Goal: Task Accomplishment & Management: Manage account settings

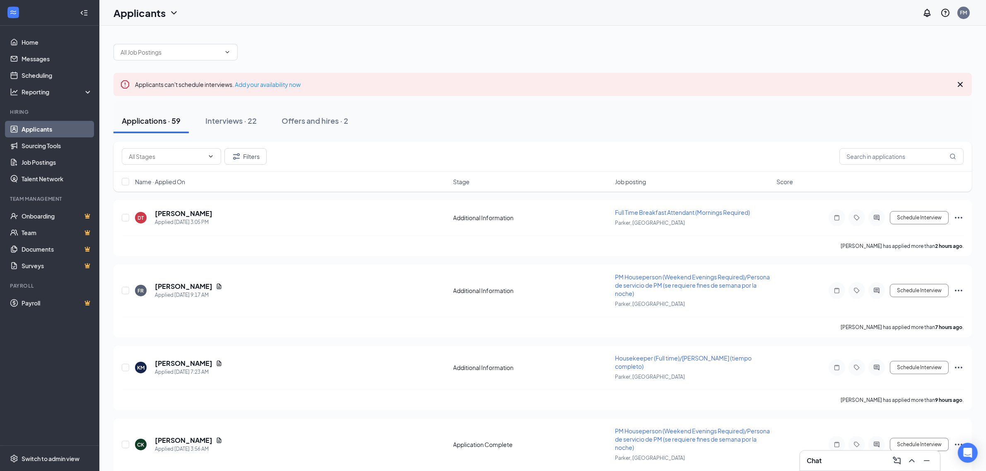
click at [660, 95] on div "Applicants can't schedule interviews. Add your availability now" at bounding box center [542, 84] width 858 height 23
click at [206, 214] on h5 "[PERSON_NAME]" at bounding box center [184, 213] width 58 height 9
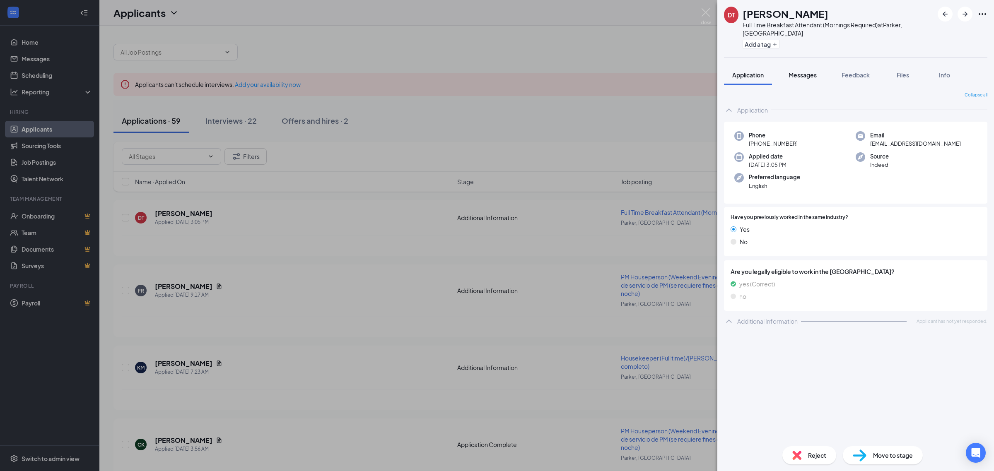
click at [795, 71] on span "Messages" at bounding box center [802, 74] width 28 height 7
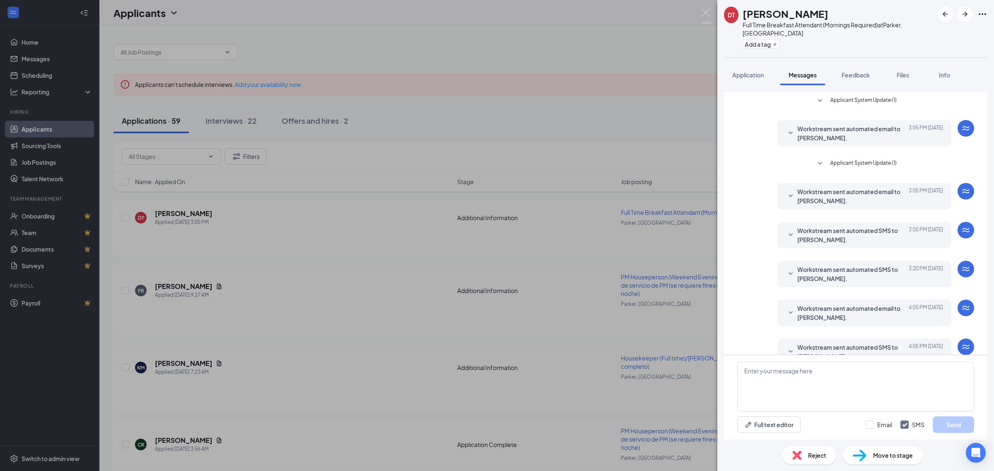
click at [261, 193] on div "DT Daniel Thompson Full Time Breakfast Attendant (Mornings Required) at Parker,…" at bounding box center [497, 235] width 994 height 471
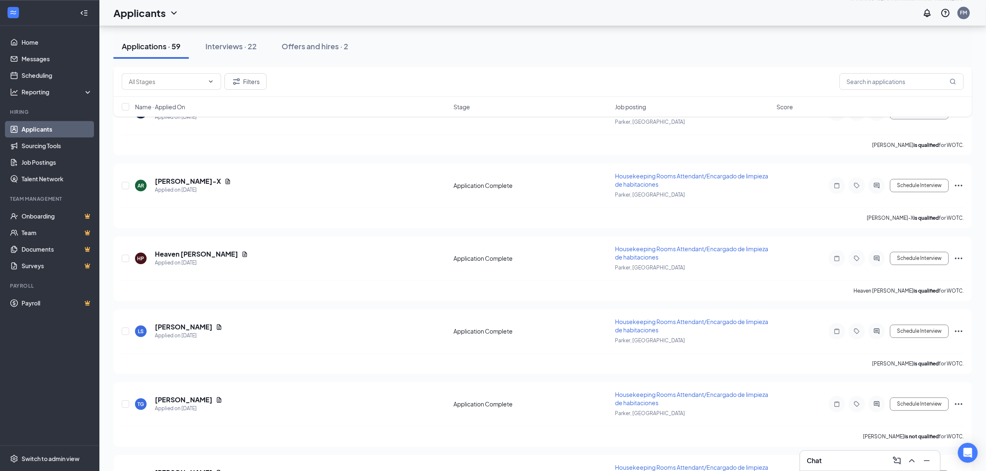
scroll to position [2692, 0]
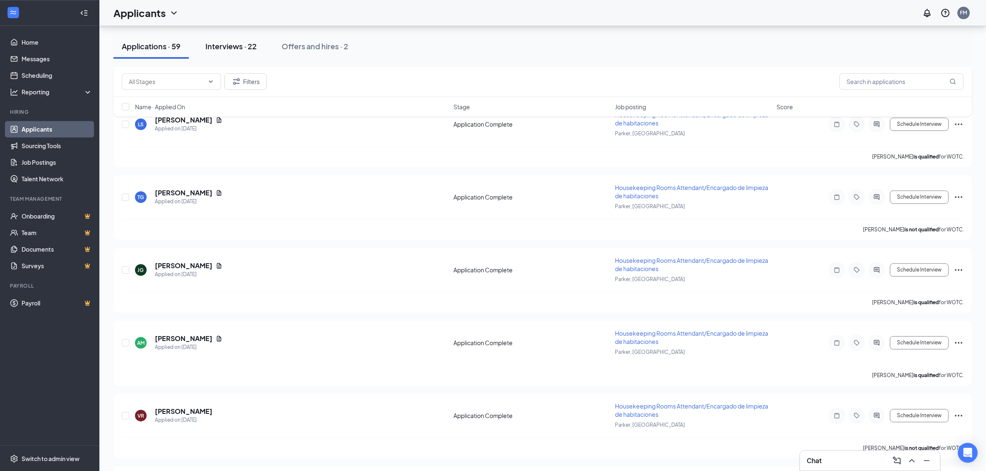
click at [243, 43] on div "Interviews · 22" at bounding box center [230, 46] width 51 height 10
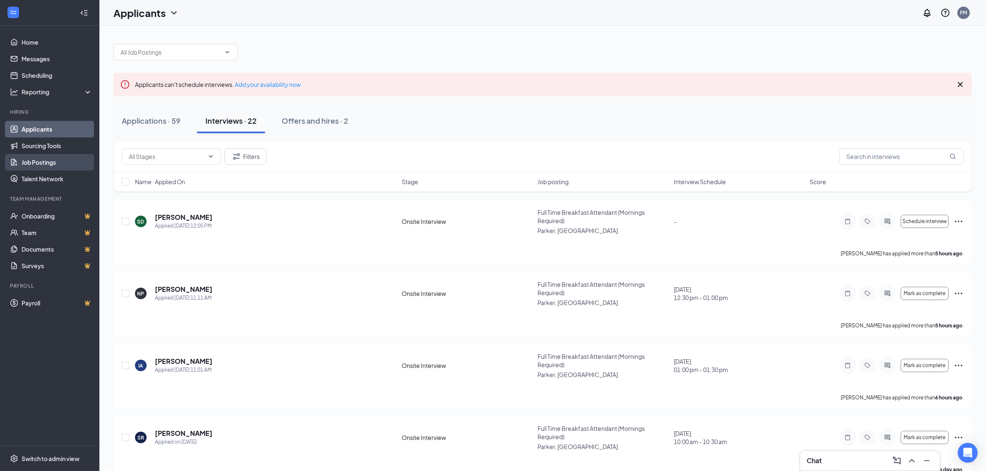
click at [40, 162] on link "Job Postings" at bounding box center [57, 162] width 71 height 17
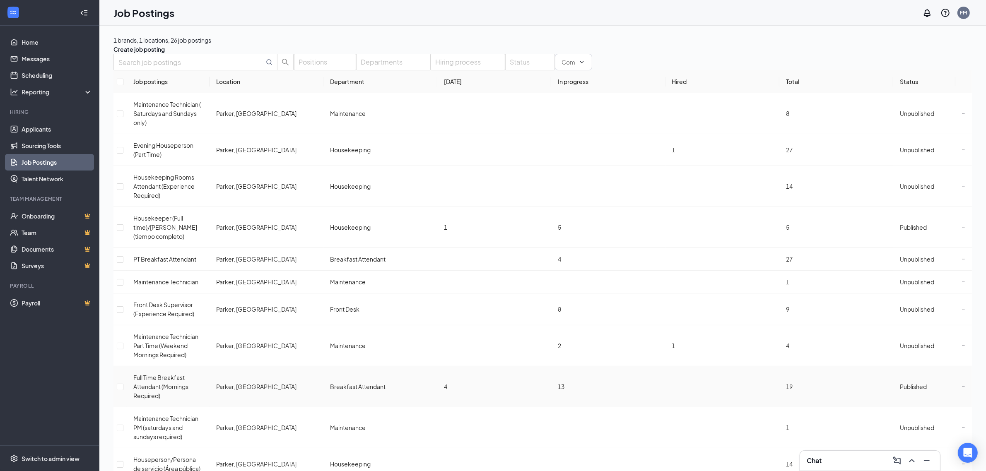
click at [962, 385] on icon "Ellipses" at bounding box center [963, 386] width 3 height 3
click at [861, 381] on span "Edit job posting" at bounding box center [861, 380] width 42 height 7
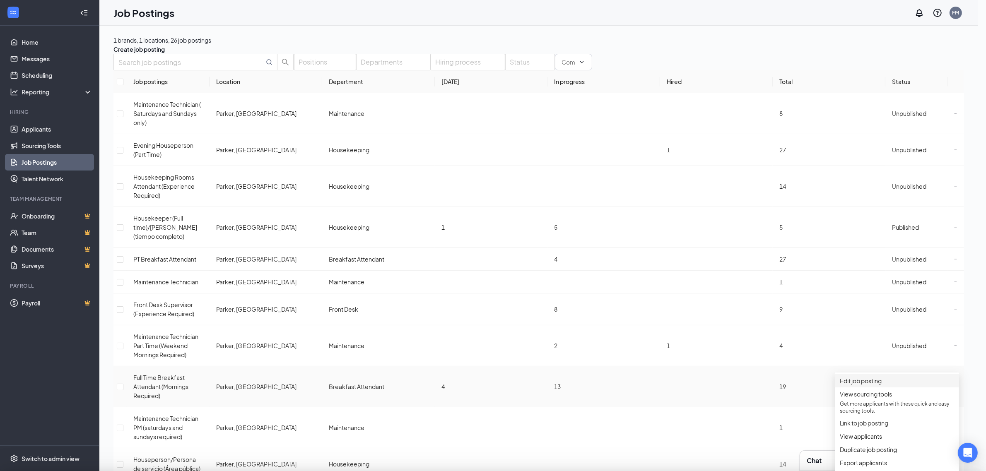
type input "Full Time Breakfast Attendant (Mornings Required)"
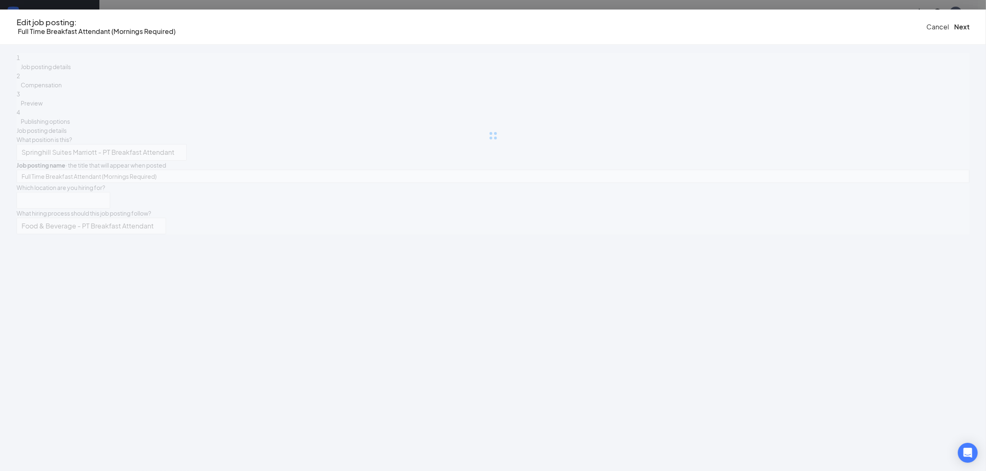
type input "Parker, [GEOGRAPHIC_DATA]"
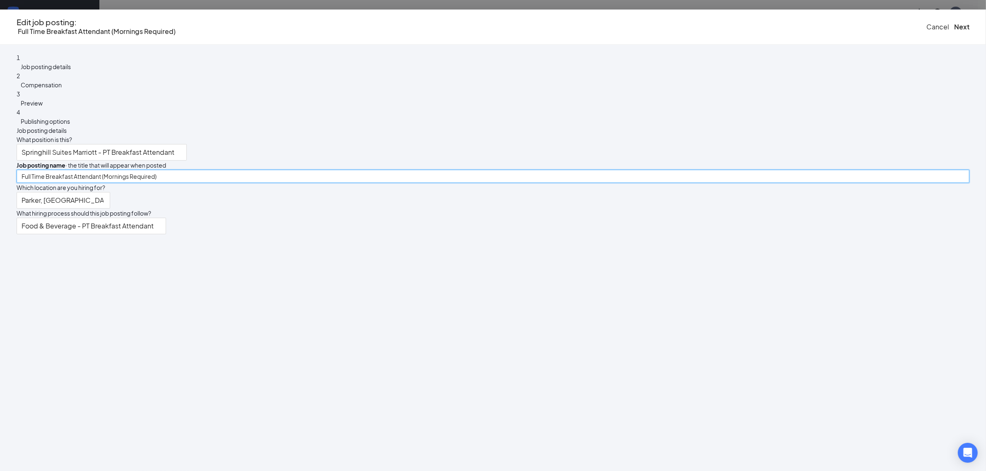
drag, startPoint x: 440, startPoint y: 142, endPoint x: 409, endPoint y: 143, distance: 31.1
click at [409, 143] on div "Job posting details What position is this? Springhill Suites Marriott - PT Brea…" at bounding box center [493, 180] width 953 height 108
type input "Breakfast Attendant (Mornings Required)"
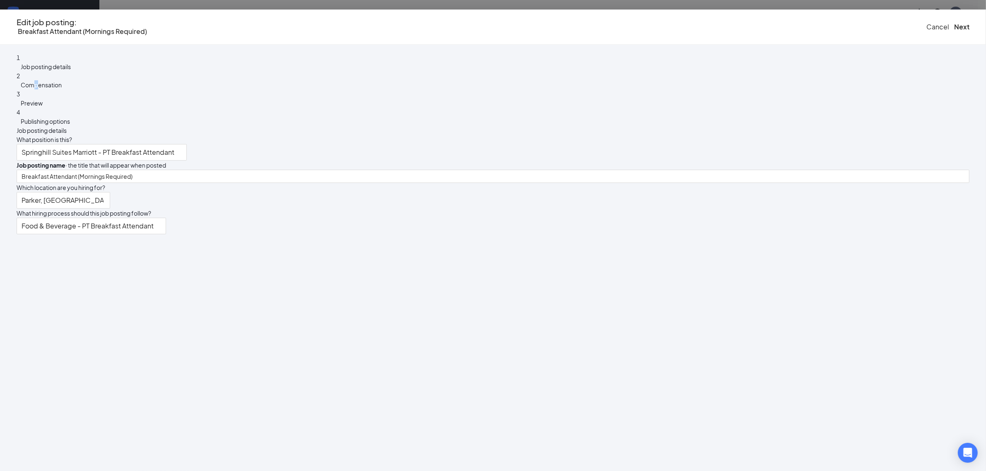
click at [62, 85] on span "Compensation" at bounding box center [41, 84] width 41 height 7
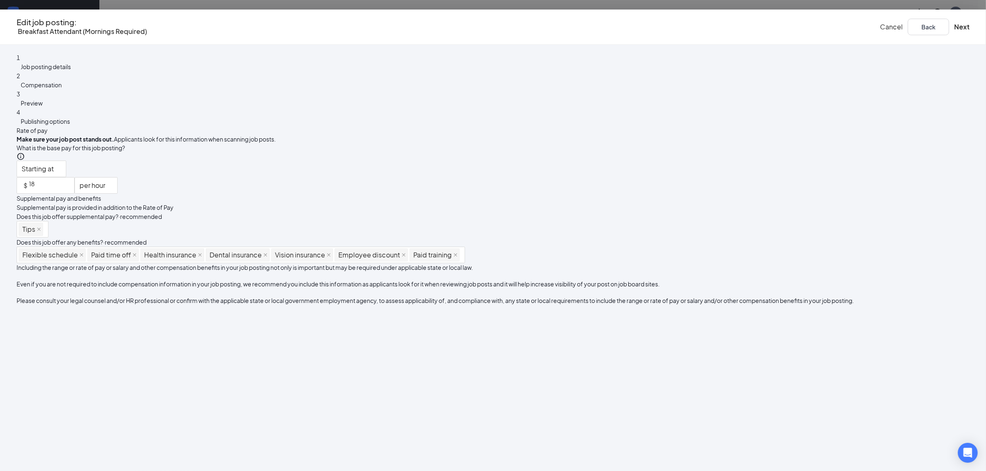
click at [43, 107] on span "Preview" at bounding box center [32, 102] width 22 height 7
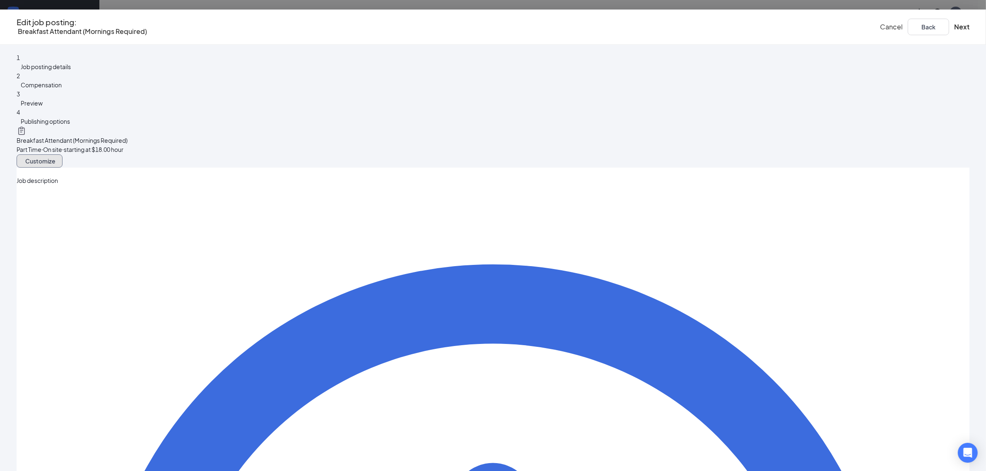
click at [55, 158] on span "Customize" at bounding box center [40, 161] width 30 height 6
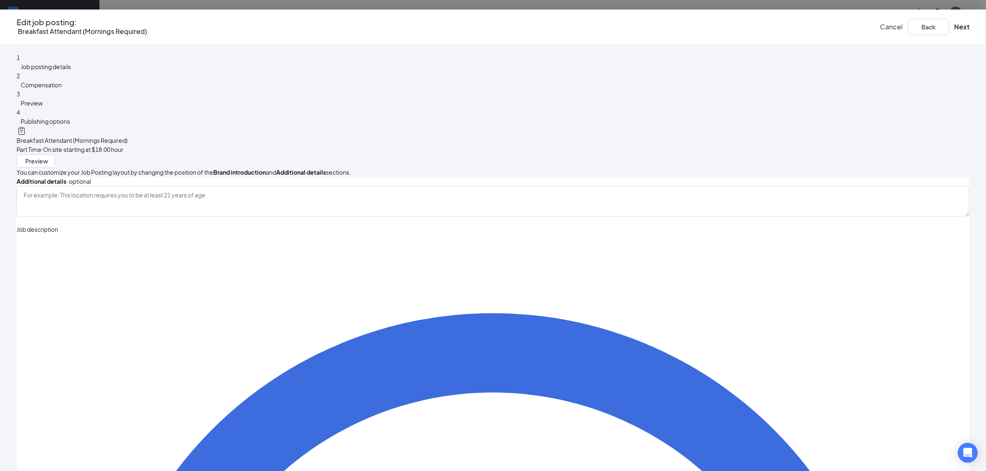
click at [880, 26] on span "Cancel" at bounding box center [891, 26] width 23 height 9
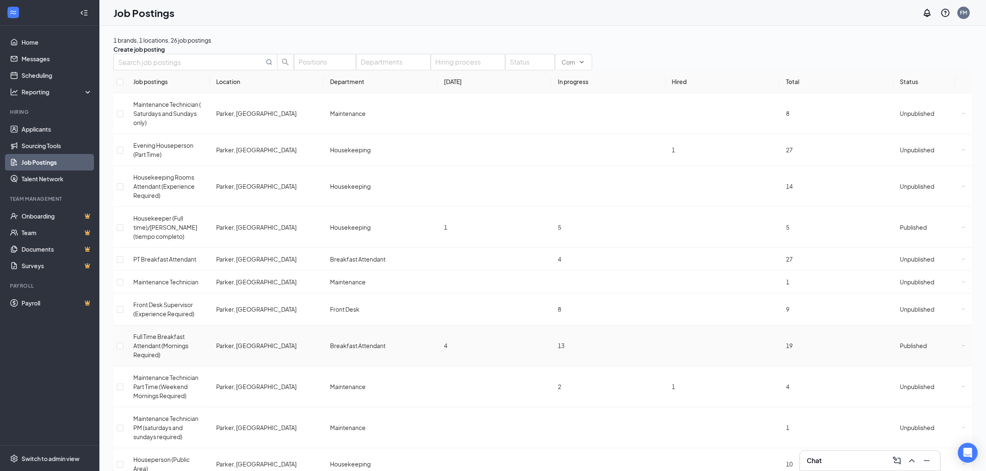
click at [813, 338] on td "19" at bounding box center [836, 345] width 114 height 41
click at [900, 342] on span "Published" at bounding box center [913, 345] width 27 height 7
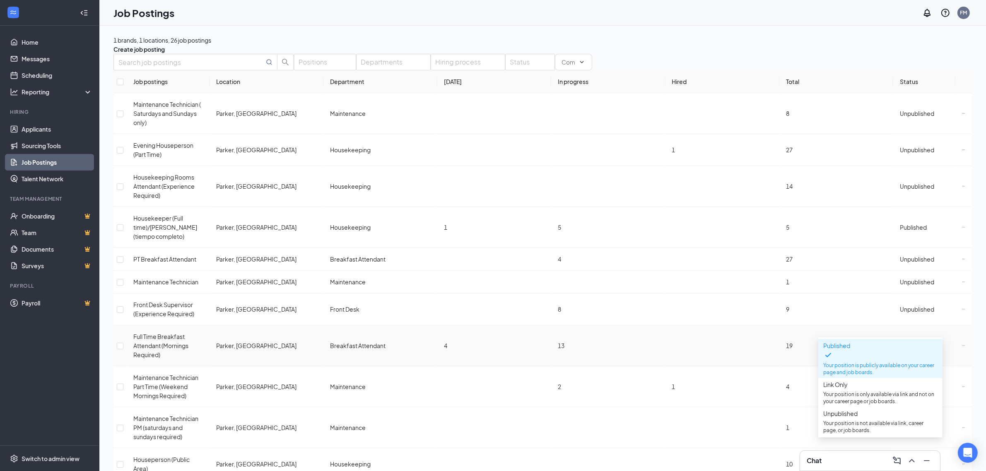
click at [800, 346] on td "19" at bounding box center [836, 345] width 114 height 41
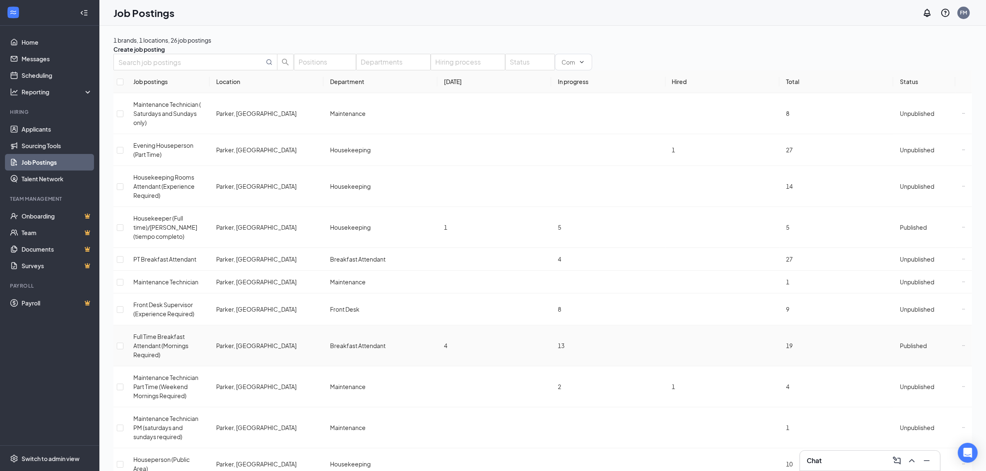
click at [162, 336] on span "Full Time Breakfast Attendant (Mornings Required)" at bounding box center [160, 346] width 55 height 26
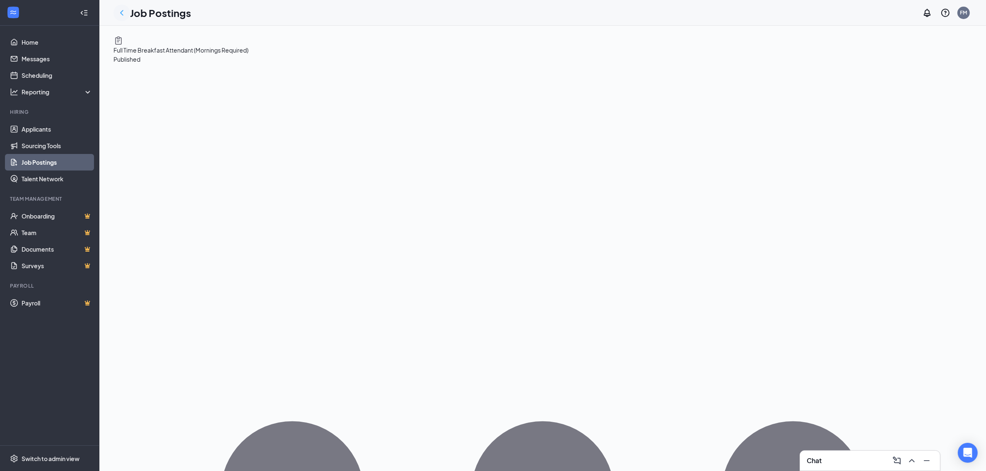
click at [120, 11] on icon "ChevronLeft" at bounding box center [122, 13] width 10 height 10
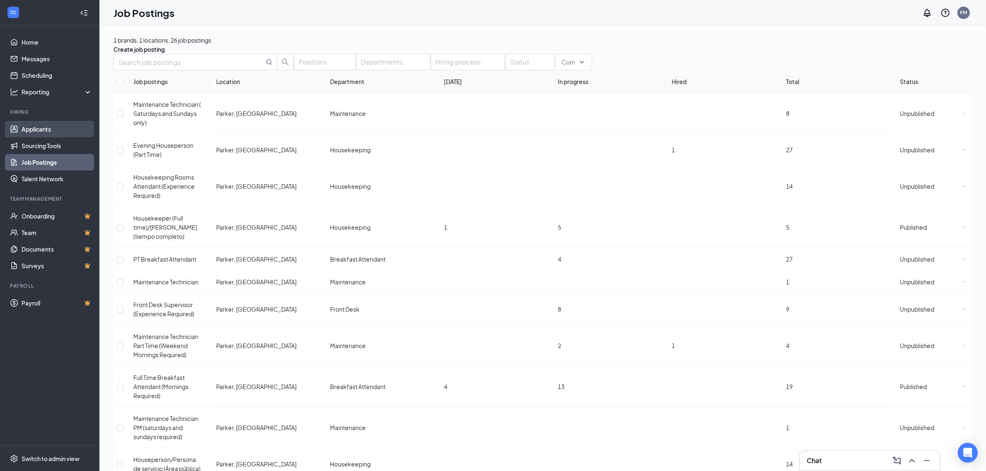
click at [46, 131] on link "Applicants" at bounding box center [57, 129] width 71 height 17
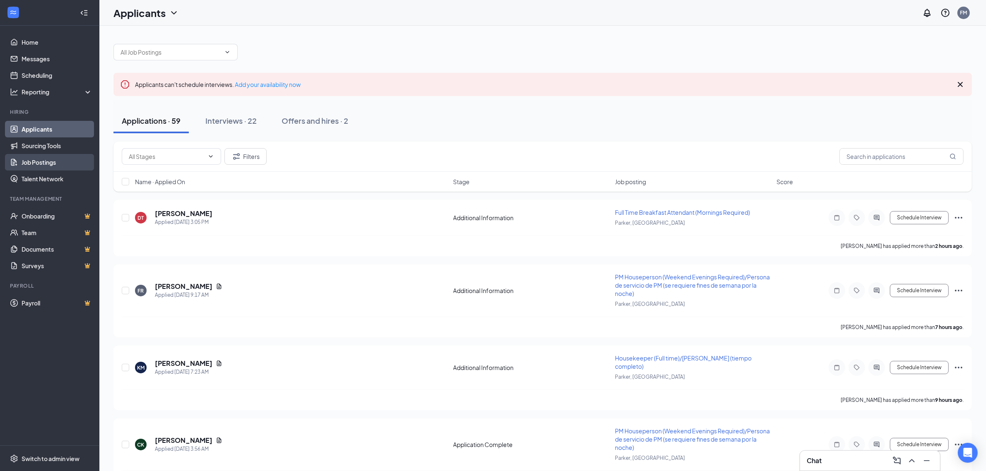
click at [44, 162] on link "Job Postings" at bounding box center [57, 162] width 71 height 17
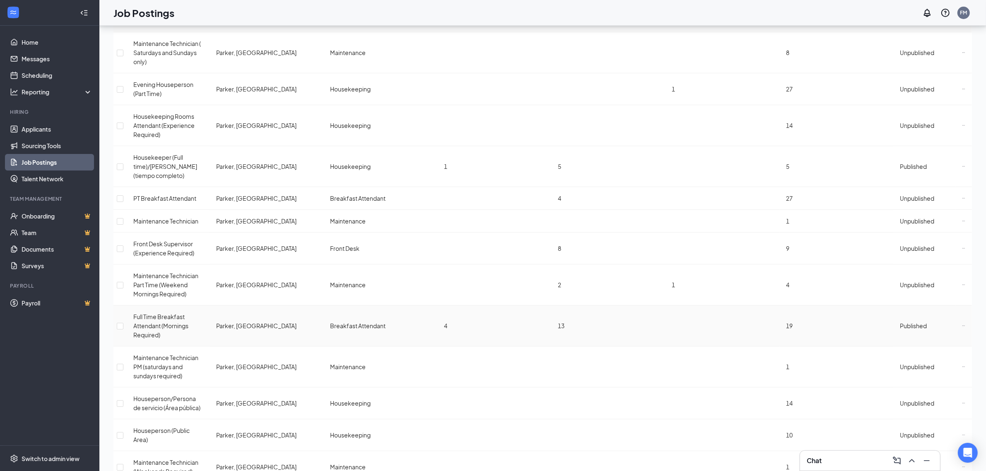
scroll to position [155, 0]
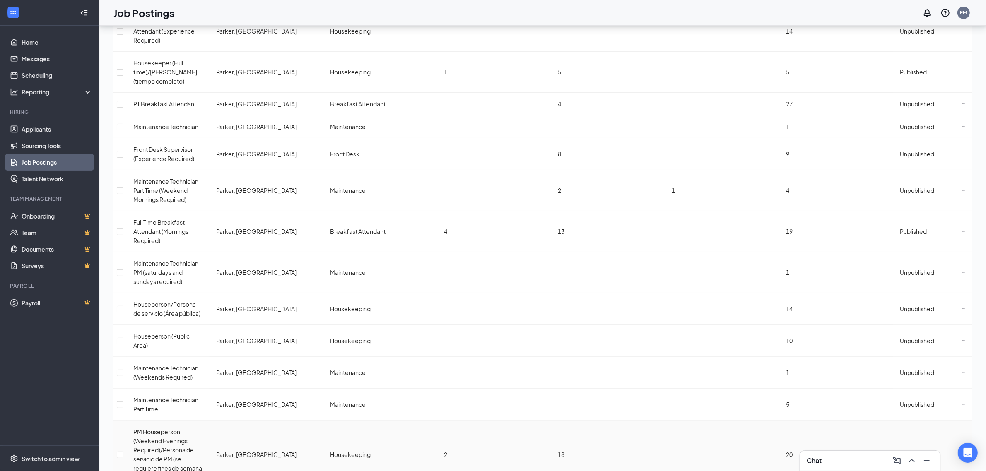
click at [499, 421] on td "2" at bounding box center [494, 455] width 114 height 68
click at [183, 428] on span "PM Houseperson (Weekend Evenings Required)/Persona de servicio de PM (se requie…" at bounding box center [167, 454] width 69 height 53
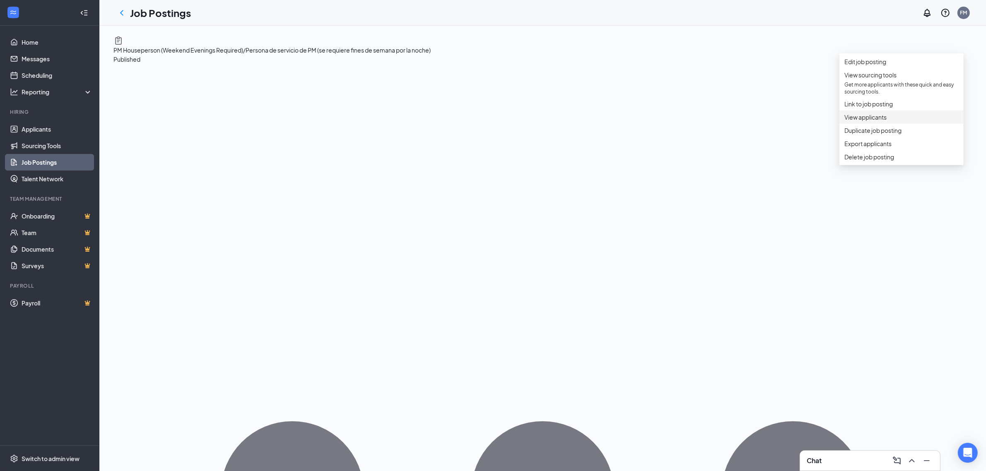
click at [850, 121] on span "View applicants" at bounding box center [865, 116] width 42 height 7
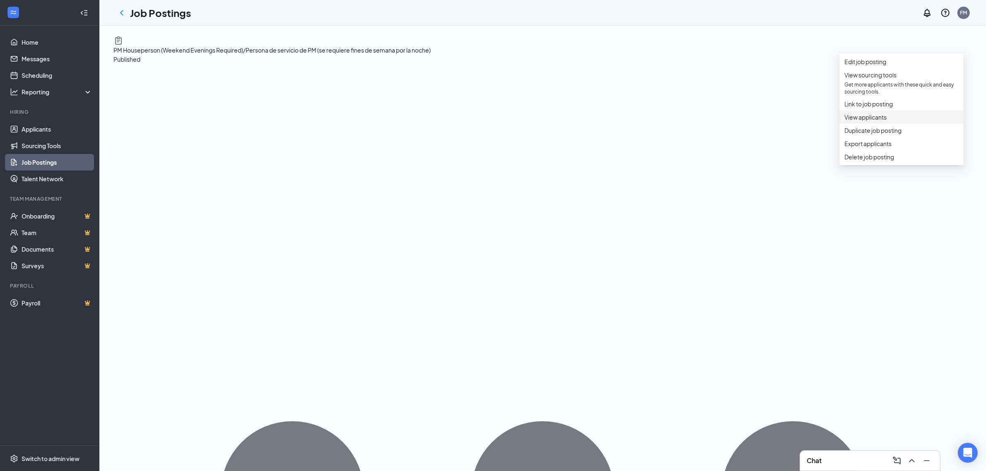
click at [871, 121] on span "View applicants" at bounding box center [865, 116] width 42 height 7
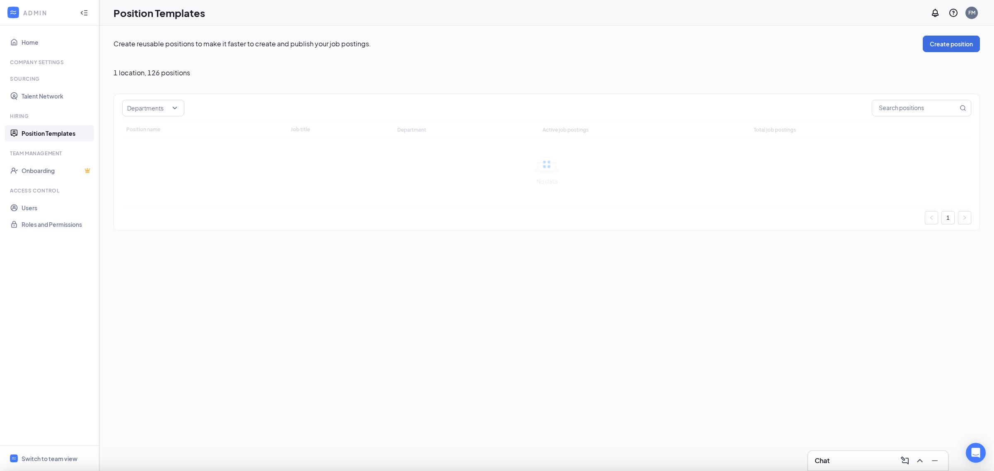
type input "Springhill Suites Marriott - PT Breakfast Attendant"
type input "PT Breakfast Attendant"
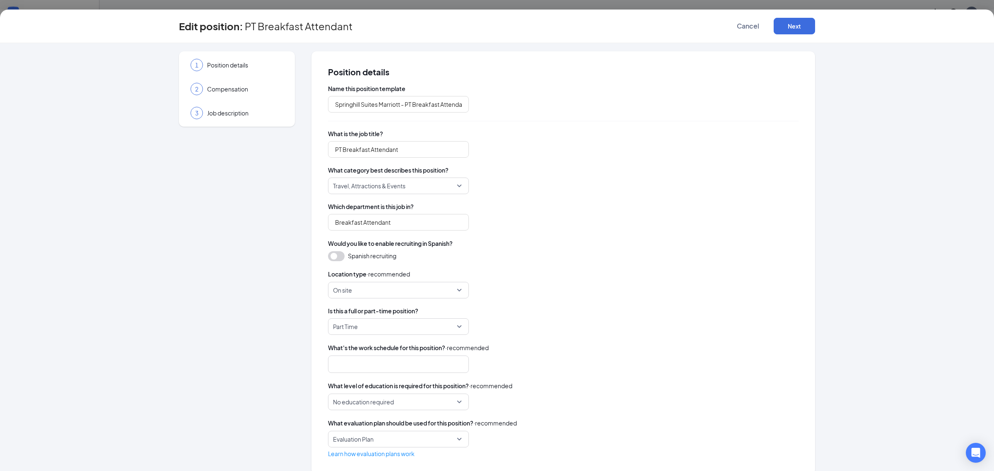
type input "Breakfast Attendant"
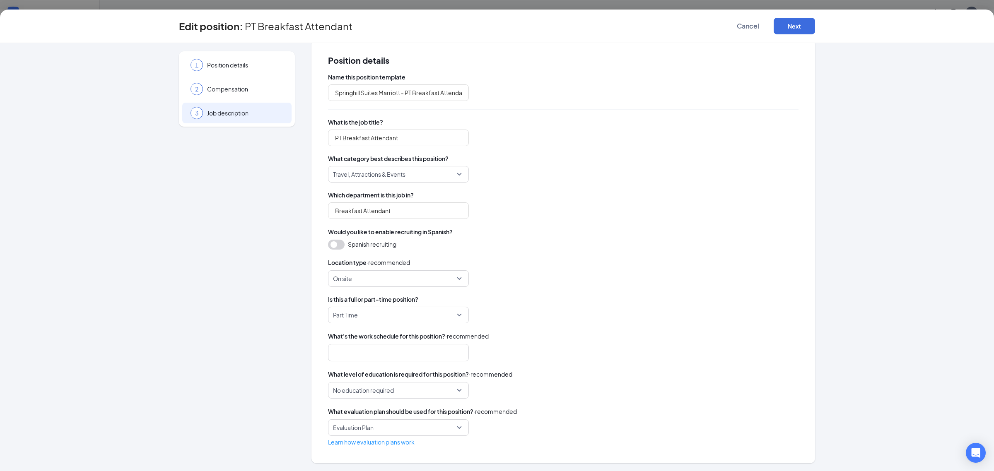
click at [229, 115] on span "Job description" at bounding box center [245, 113] width 76 height 8
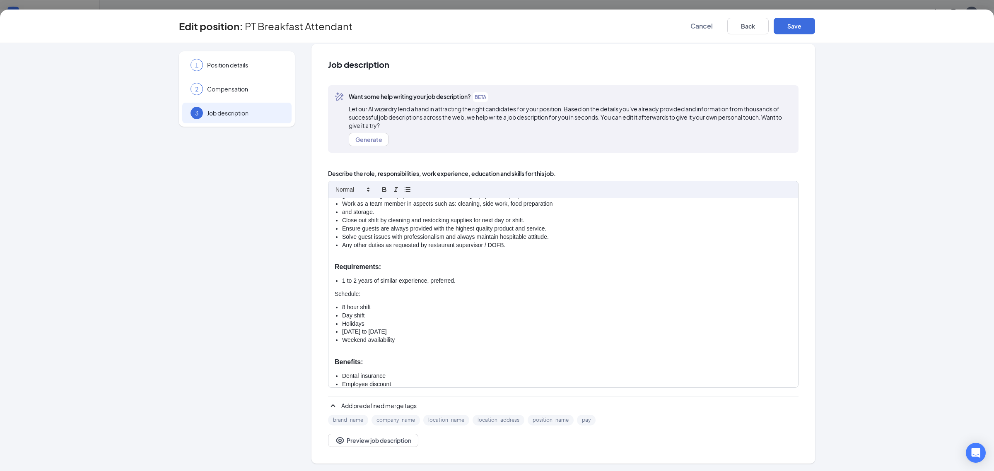
scroll to position [414, 0]
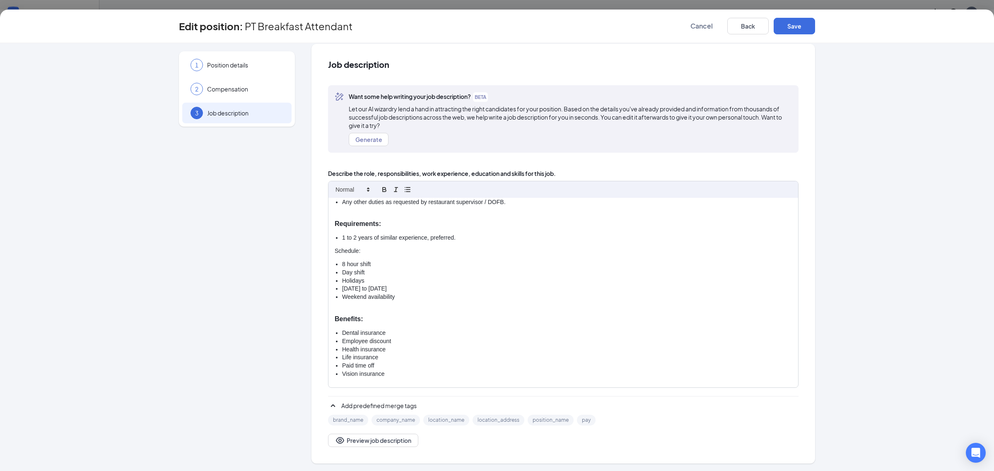
click at [342, 263] on li "8 hour shift" at bounding box center [567, 264] width 450 height 8
click at [793, 25] on button "Save" at bounding box center [794, 26] width 41 height 17
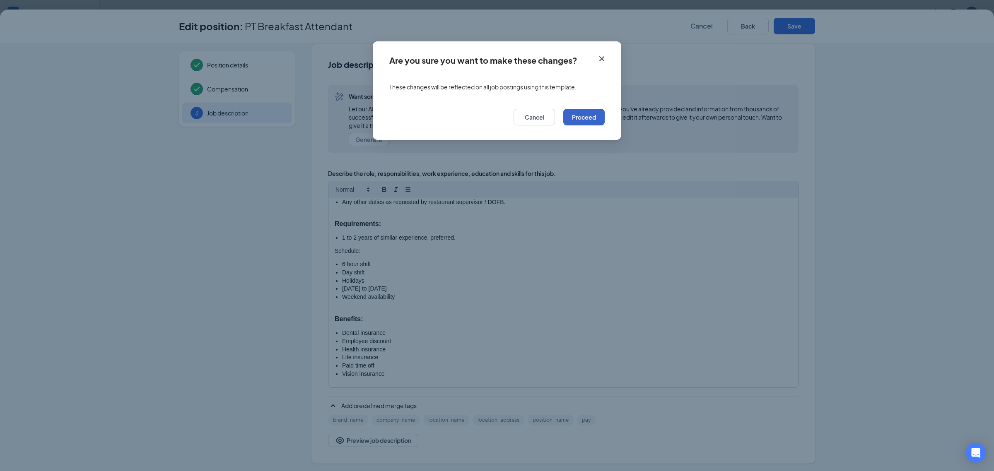
click at [585, 114] on button "Proceed" at bounding box center [583, 117] width 41 height 17
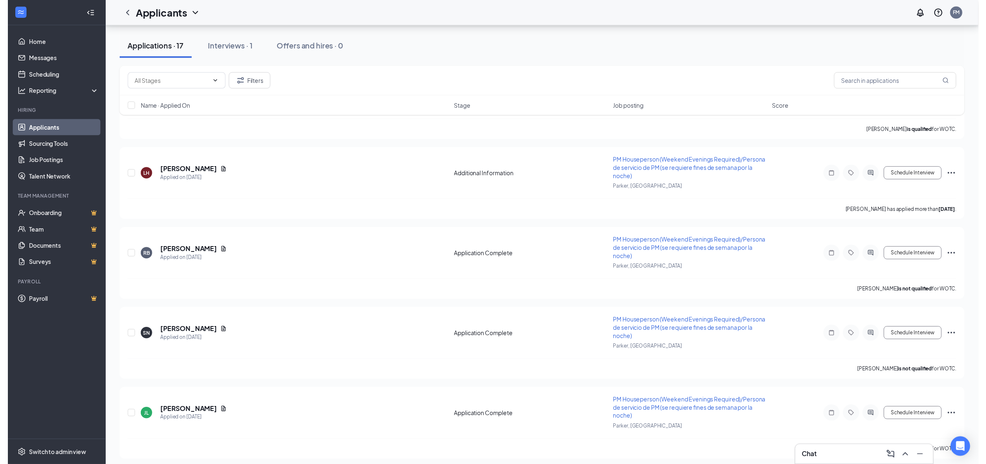
scroll to position [1150, 0]
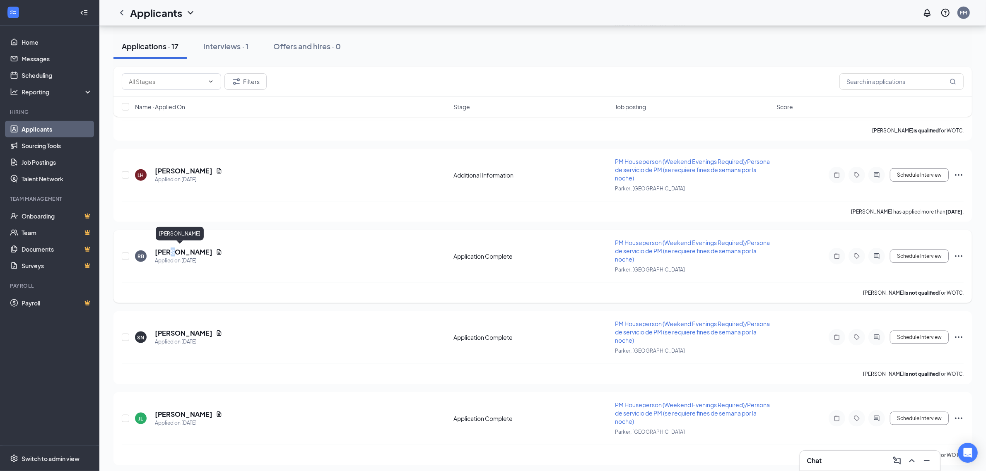
click at [174, 248] on h5 "[PERSON_NAME]" at bounding box center [184, 252] width 58 height 9
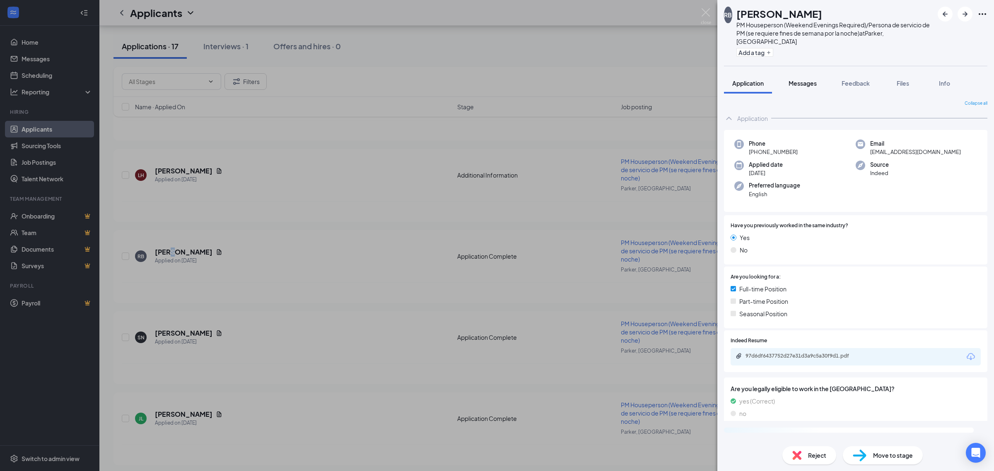
click at [808, 80] on span "Messages" at bounding box center [802, 83] width 28 height 7
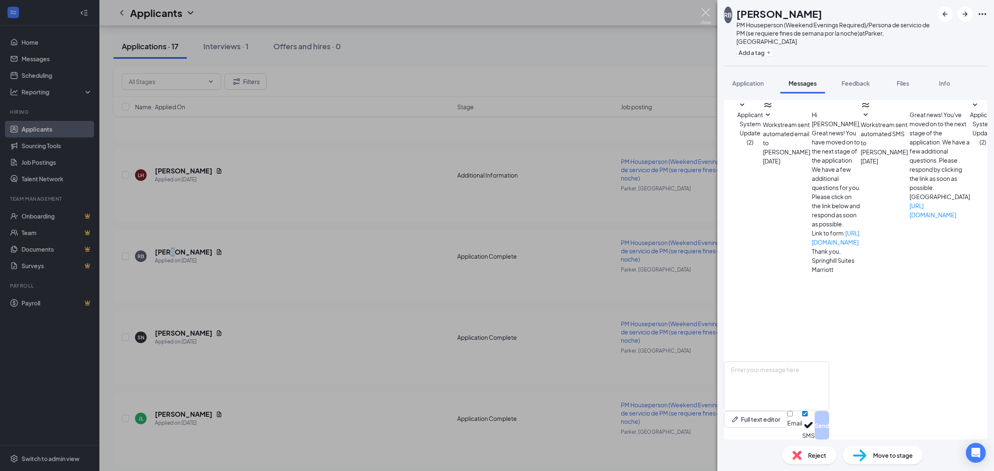
click at [709, 12] on img at bounding box center [706, 16] width 10 height 16
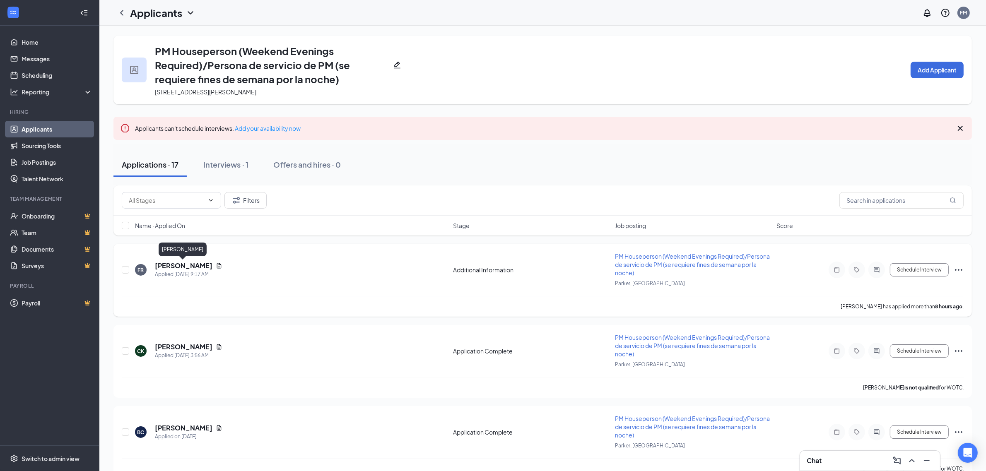
click at [177, 264] on h5 "[PERSON_NAME]" at bounding box center [184, 265] width 58 height 9
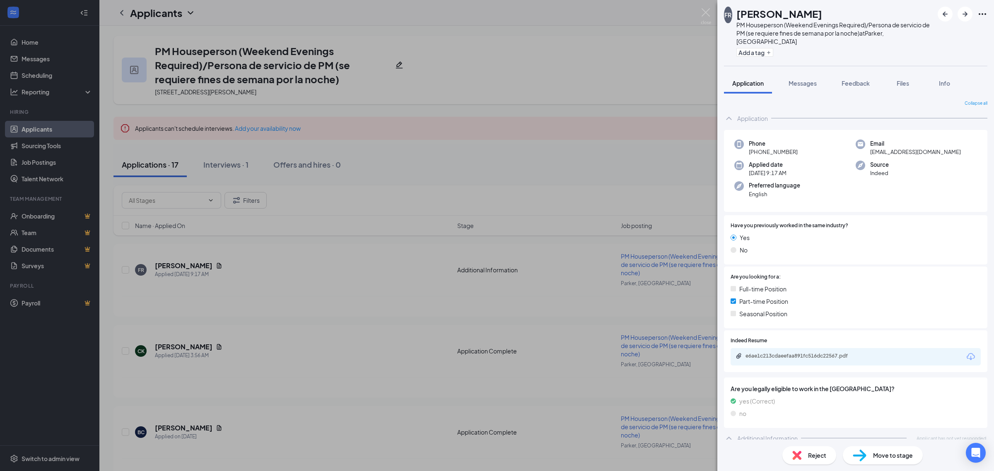
click at [350, 357] on div "FR [PERSON_NAME] PM Houseperson (Weekend Evenings Required)/Persona de servicio…" at bounding box center [497, 235] width 994 height 471
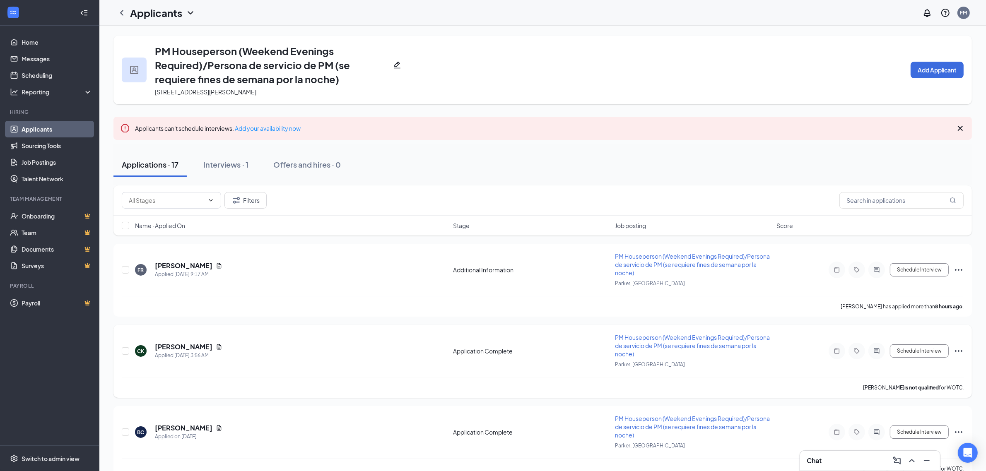
click at [193, 343] on h5 "[PERSON_NAME]" at bounding box center [184, 346] width 58 height 9
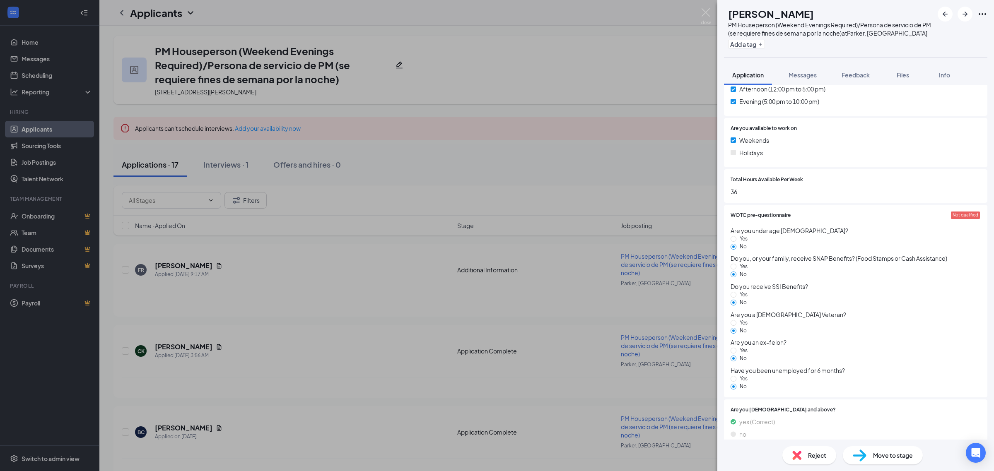
scroll to position [672, 0]
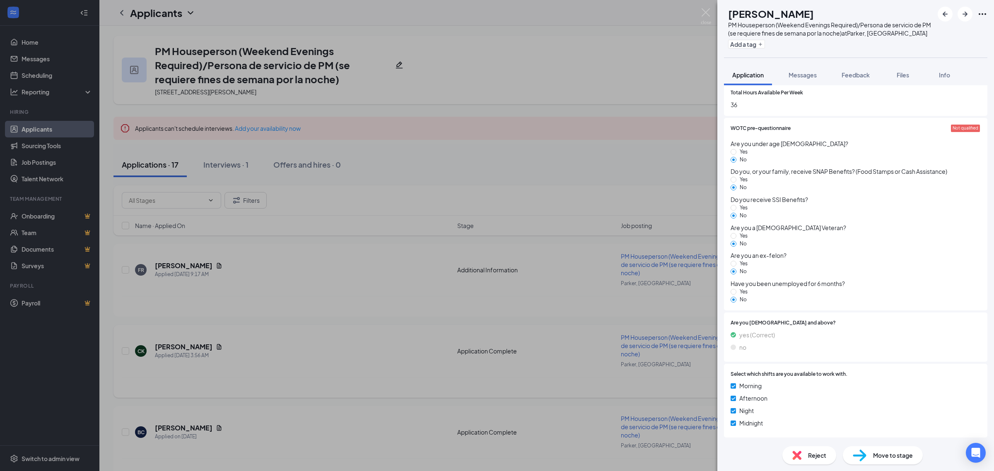
drag, startPoint x: 193, startPoint y: 333, endPoint x: 200, endPoint y: 330, distance: 7.0
click at [193, 333] on div "CK [PERSON_NAME] PM Houseperson (Weekend Evenings Required)/Persona de servicio…" at bounding box center [497, 235] width 994 height 471
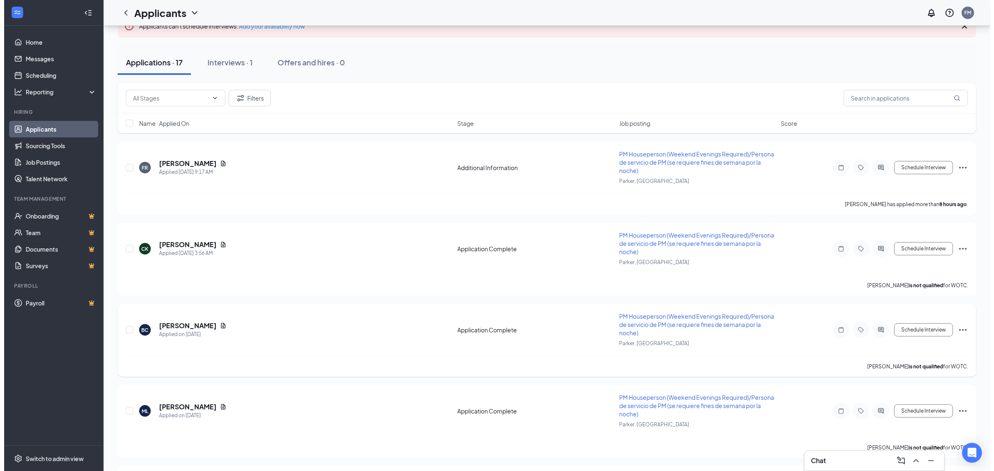
scroll to position [104, 0]
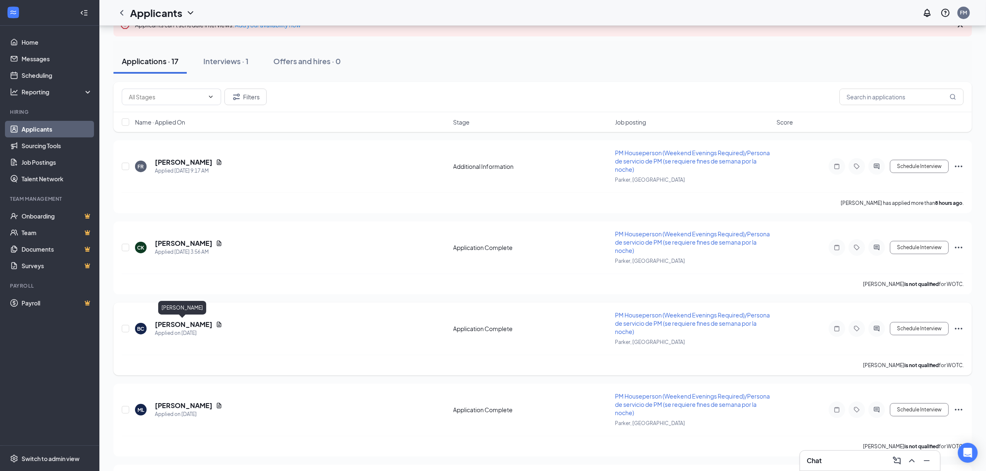
click at [200, 324] on h5 "[PERSON_NAME]" at bounding box center [184, 324] width 58 height 9
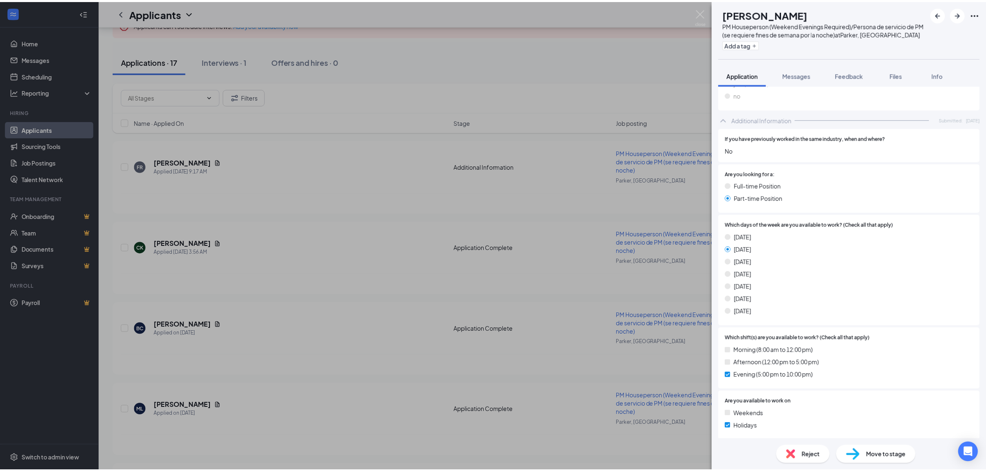
scroll to position [518, 0]
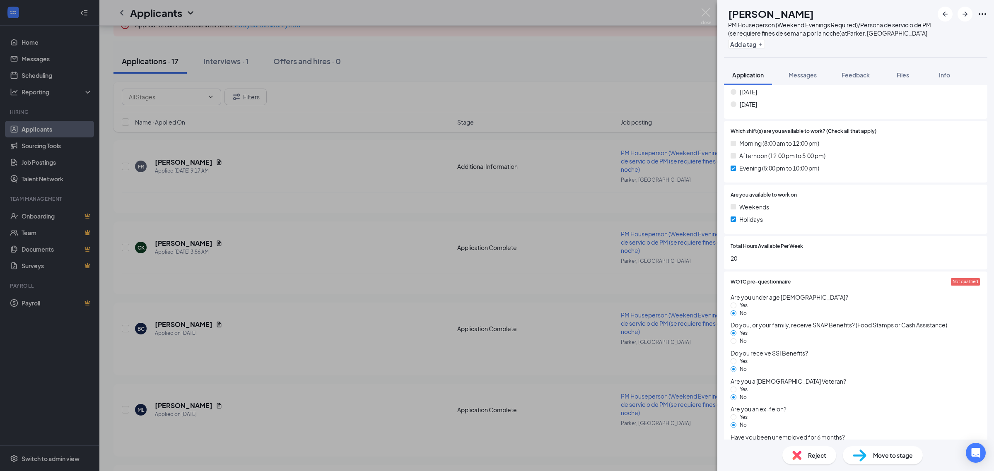
click at [361, 319] on div "BC [PERSON_NAME] PM Houseperson (Weekend Evenings Required)/Persona de servicio…" at bounding box center [497, 235] width 994 height 471
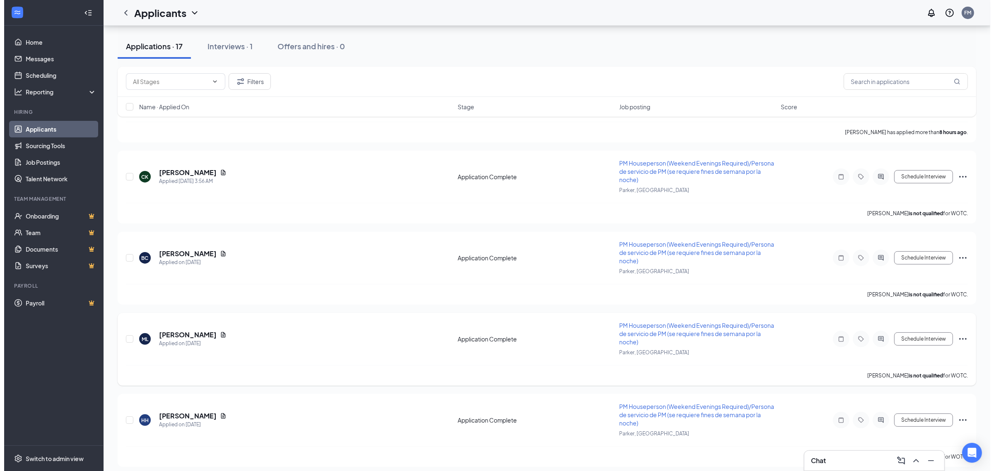
scroll to position [207, 0]
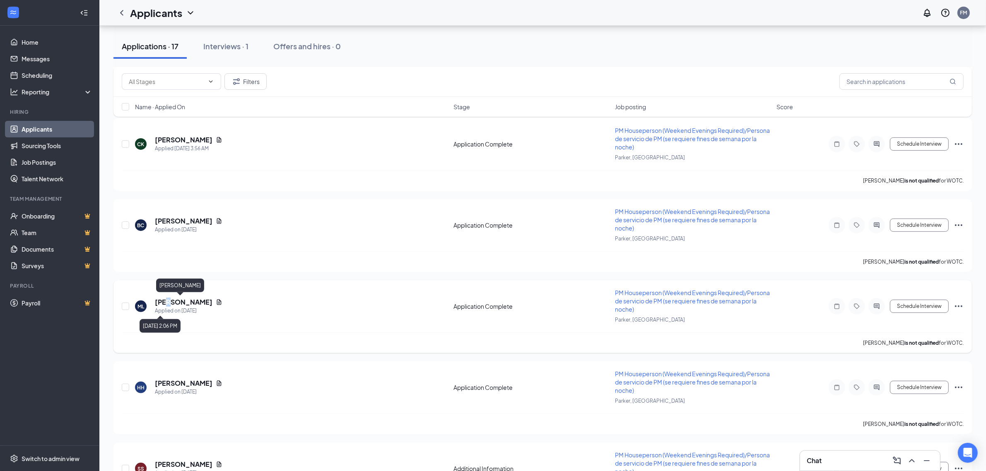
click at [170, 301] on h5 "[PERSON_NAME]" at bounding box center [184, 302] width 58 height 9
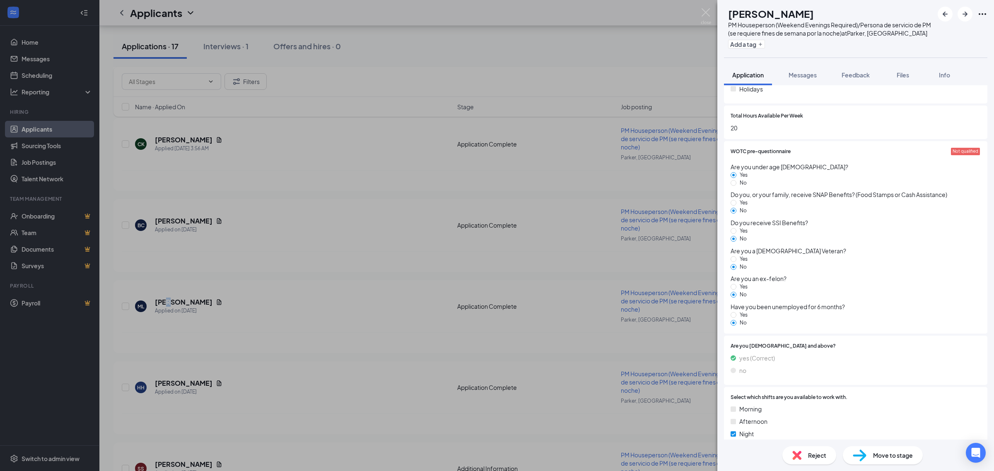
scroll to position [672, 0]
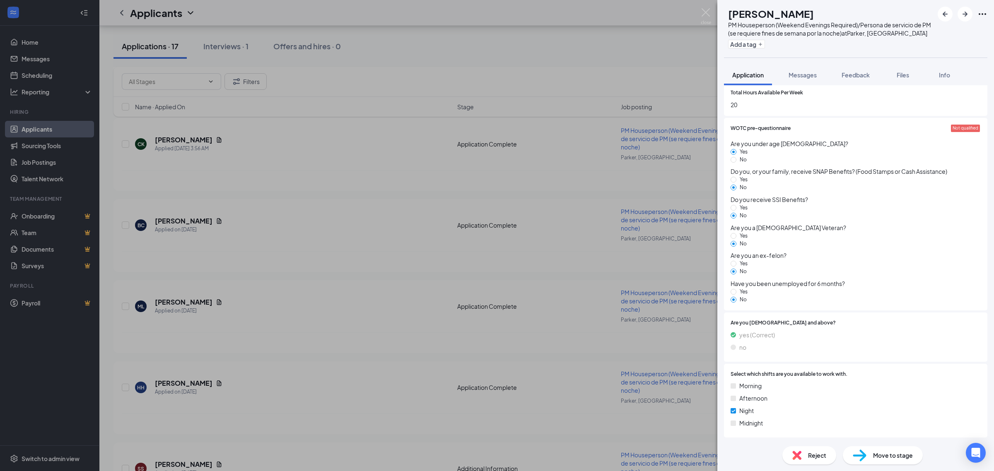
click at [189, 251] on div "ML [PERSON_NAME] PM Houseperson (Weekend Evenings Required)/Persona de servicio…" at bounding box center [497, 235] width 994 height 471
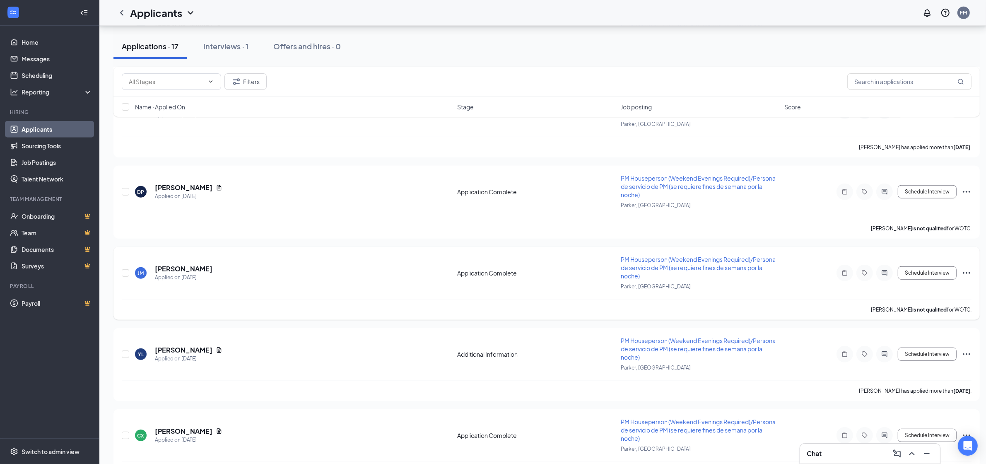
scroll to position [569, 0]
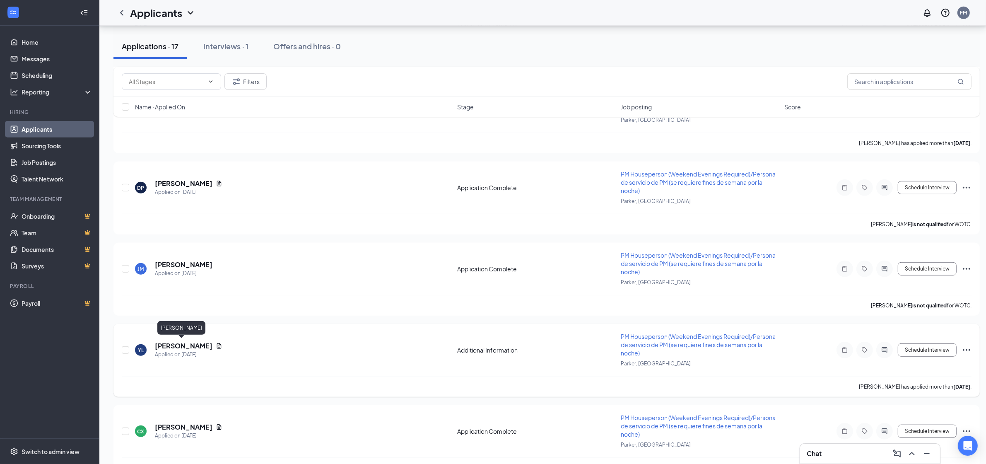
click at [177, 341] on h5 "[PERSON_NAME]" at bounding box center [184, 345] width 58 height 9
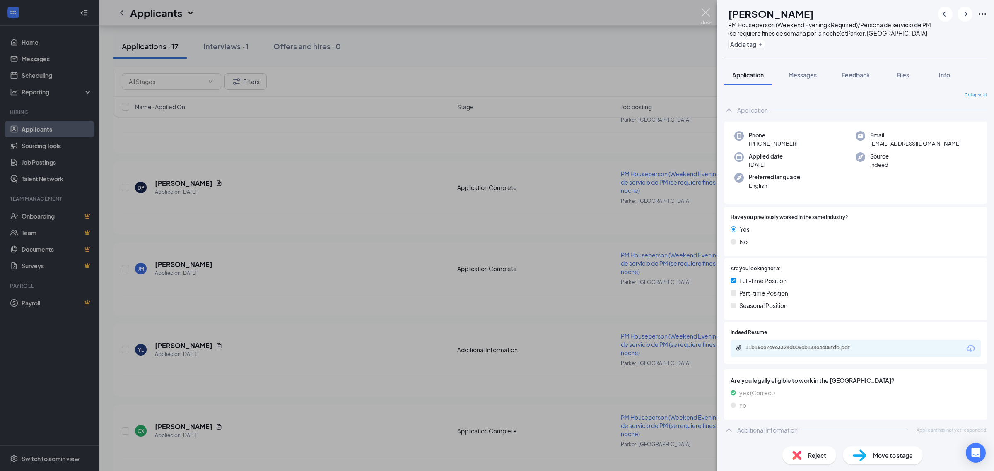
drag, startPoint x: 702, startPoint y: 11, endPoint x: 508, endPoint y: 118, distance: 221.7
click at [702, 13] on img at bounding box center [706, 16] width 10 height 16
